Goal: Find specific page/section: Find specific page/section

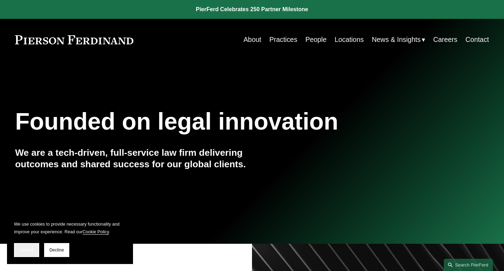
click at [28, 252] on span "Accept" at bounding box center [26, 250] width 13 height 5
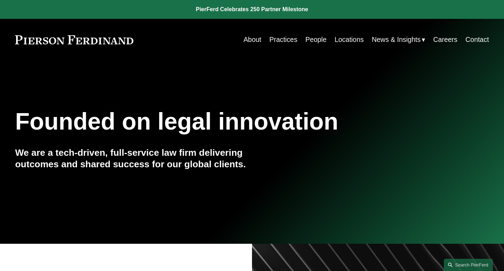
click at [313, 40] on link "People" at bounding box center [315, 40] width 21 height 14
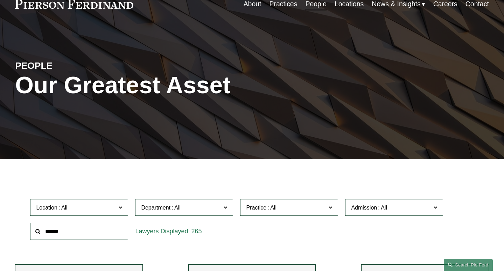
scroll to position [46, 0]
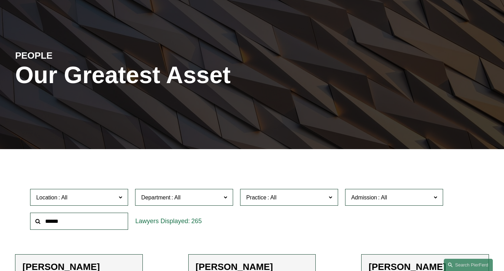
click at [105, 222] on input "text" at bounding box center [79, 221] width 98 height 17
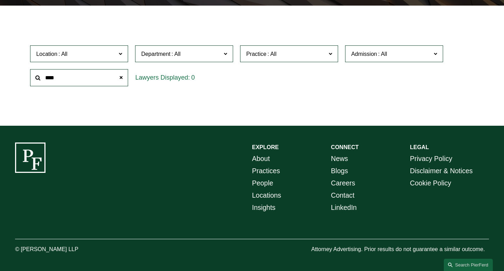
scroll to position [189, 0]
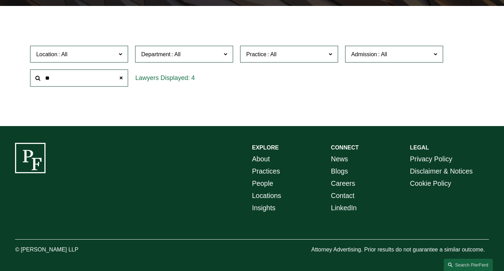
type input "*"
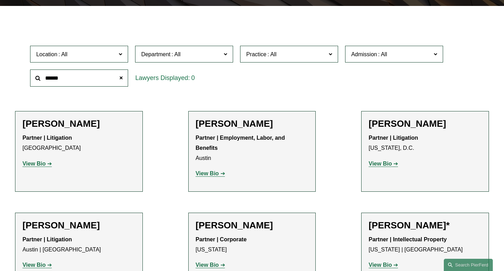
type input "******"
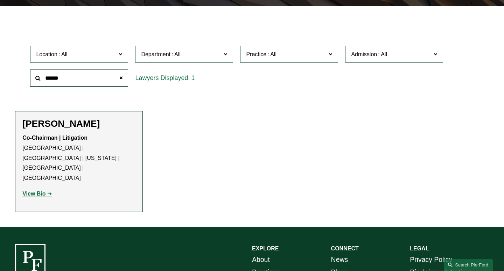
click at [38, 191] on strong "View Bio" at bounding box center [33, 194] width 23 height 6
